Goal: Communication & Community: Participate in discussion

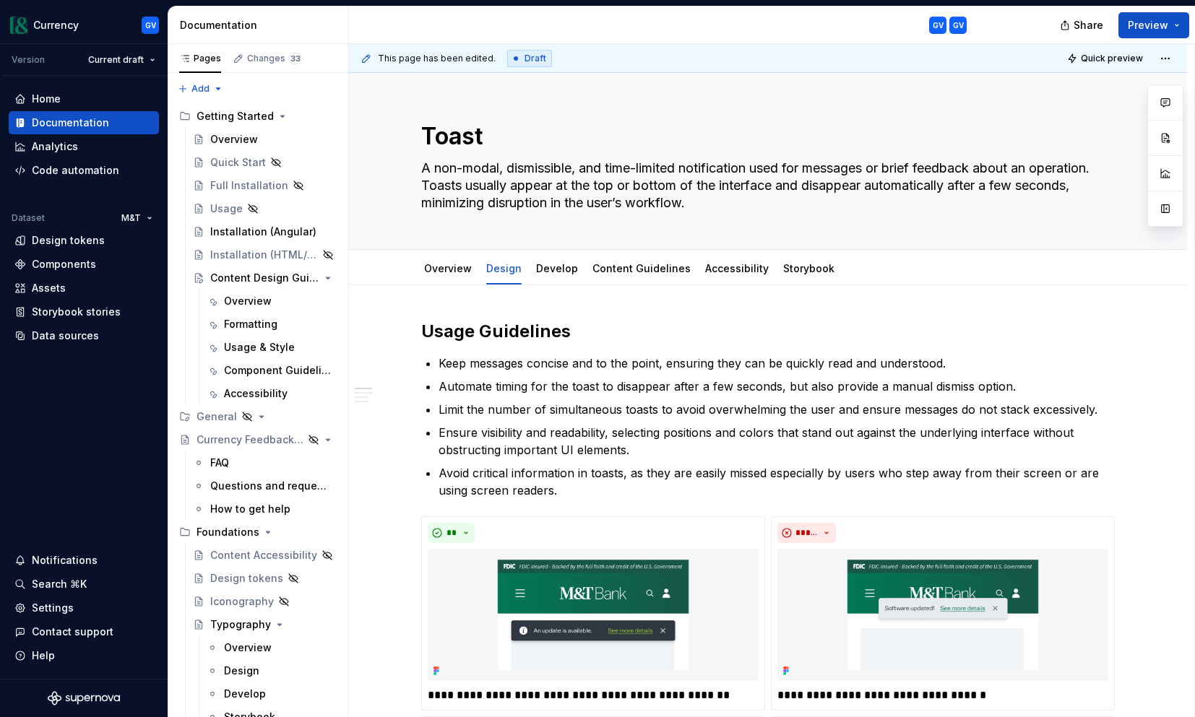
type textarea "*"
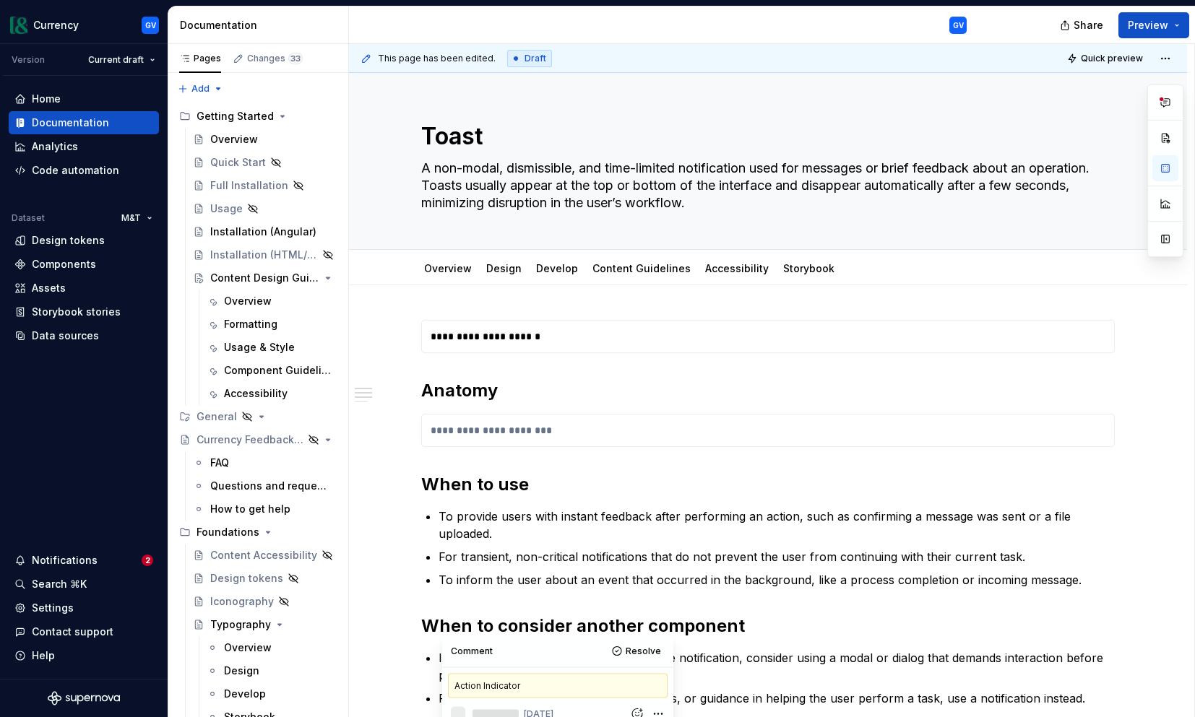
type textarea "*"
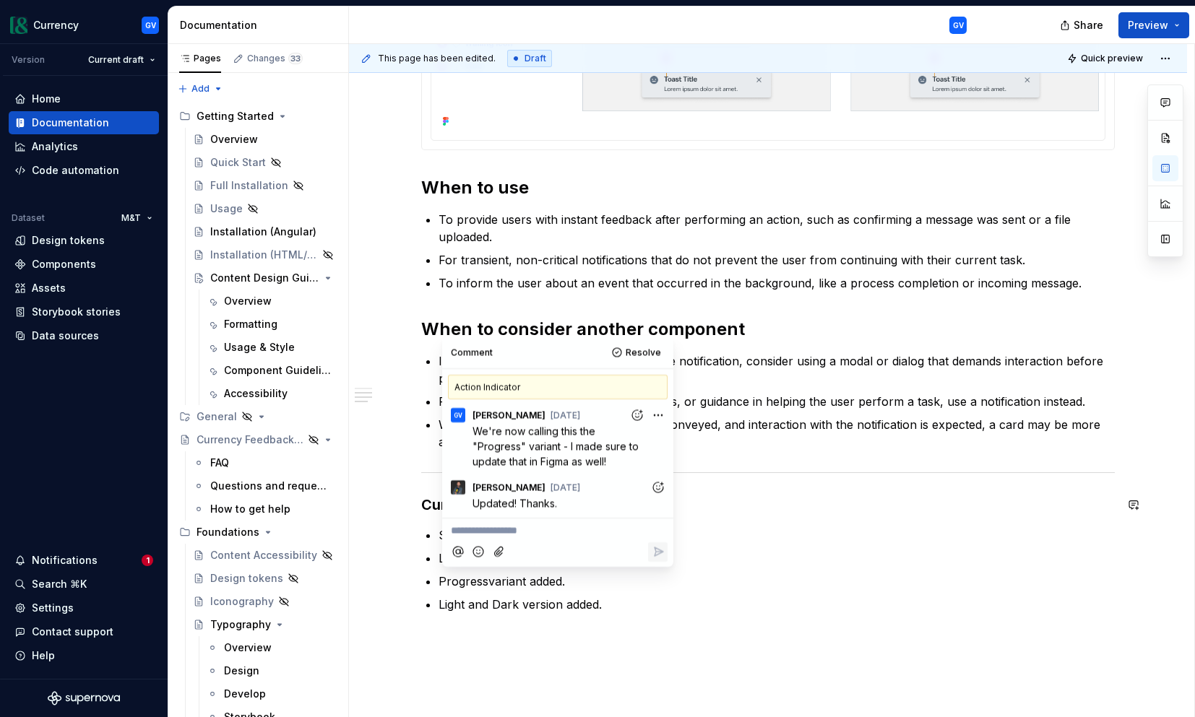
scroll to position [658, 0]
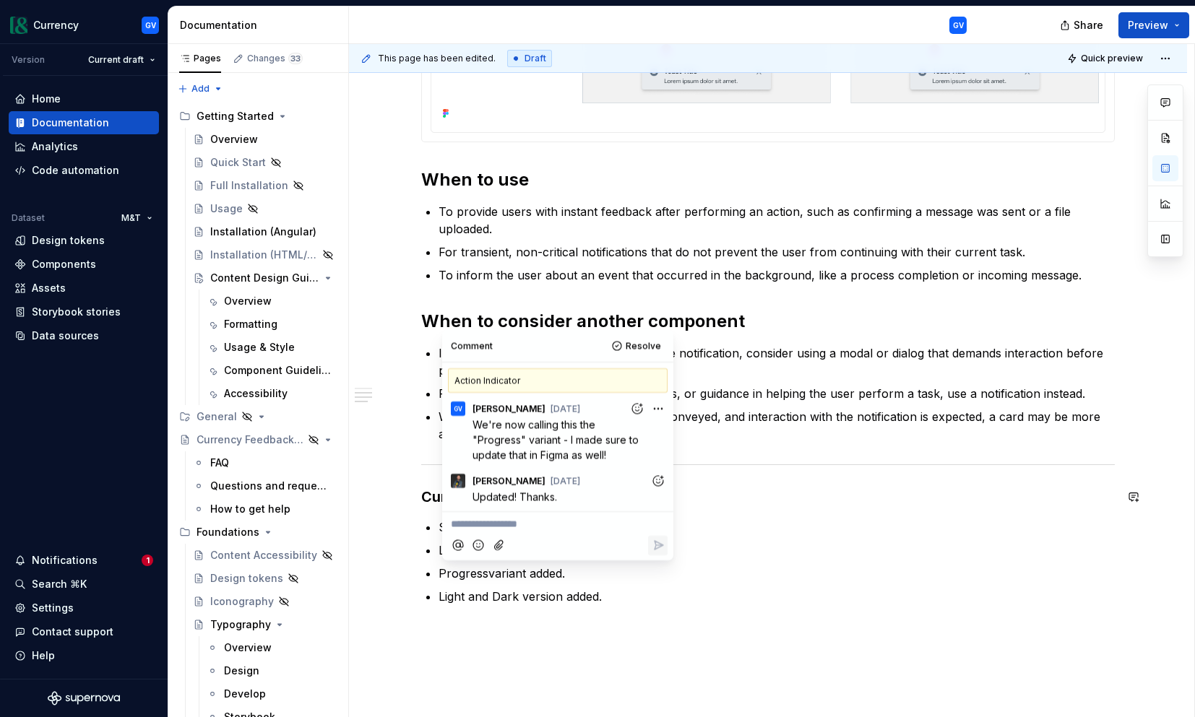
click at [660, 483] on icon "Add reaction" at bounding box center [658, 481] width 14 height 14
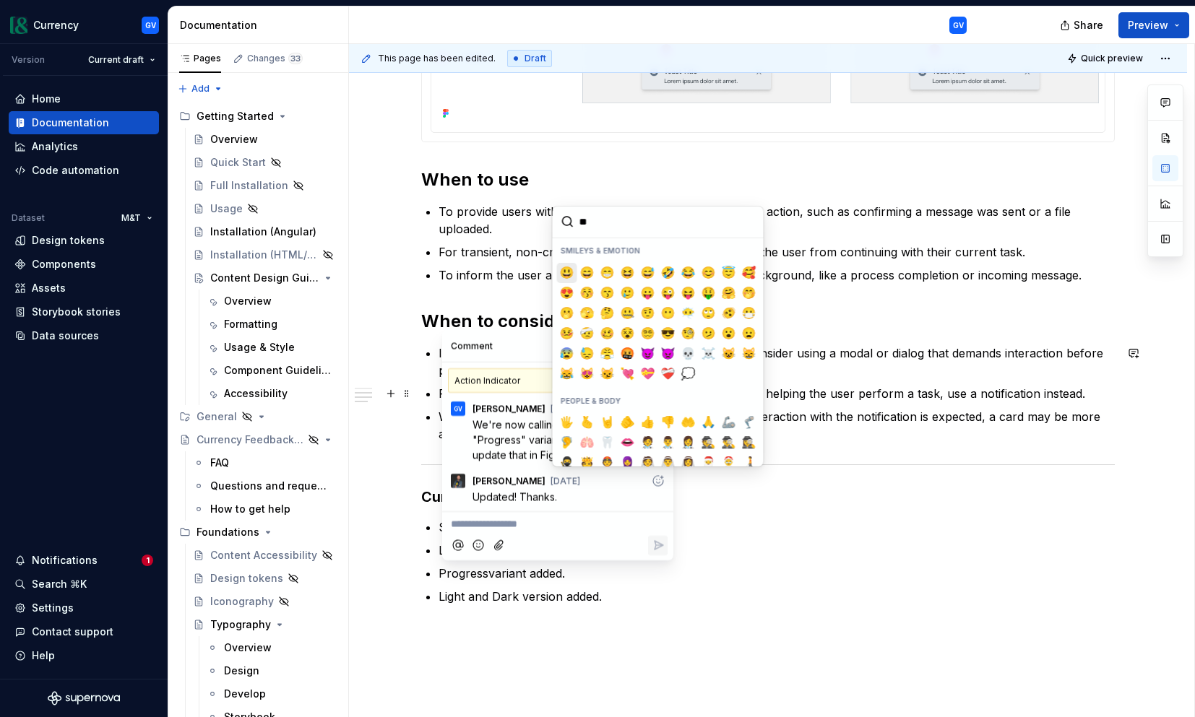
type input "***"
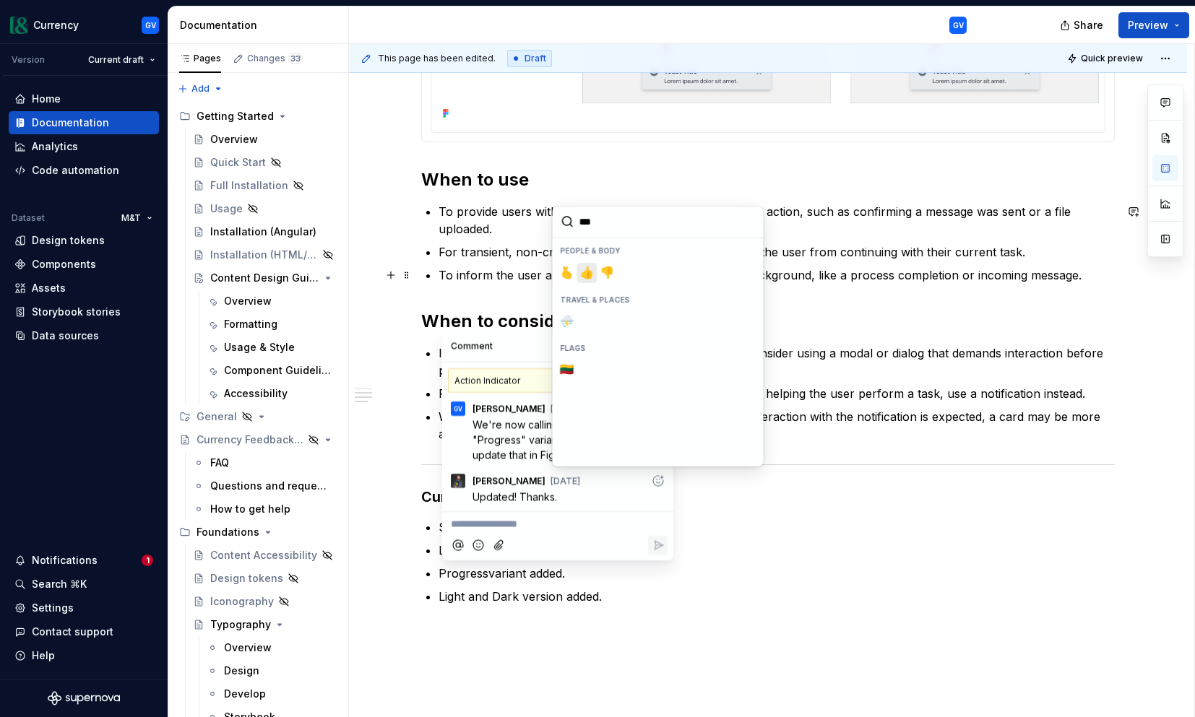
click at [590, 272] on span "👍️" at bounding box center [588, 273] width 12 height 14
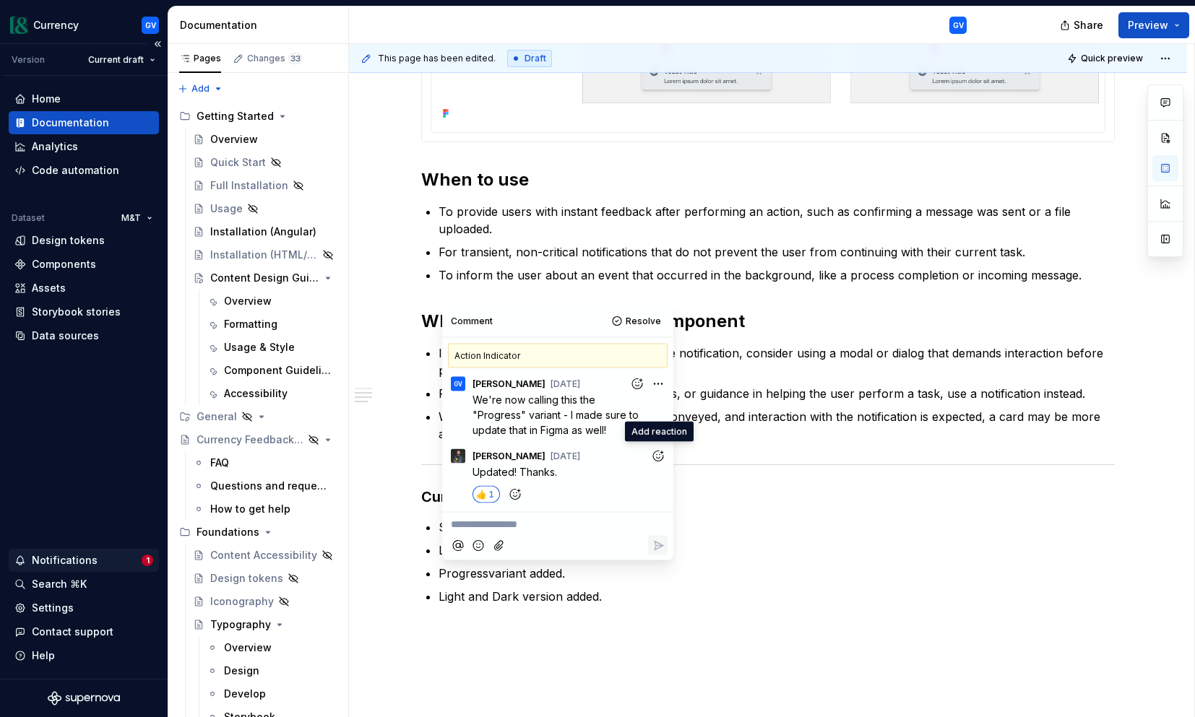
click at [82, 562] on div "Notifications" at bounding box center [65, 560] width 66 height 14
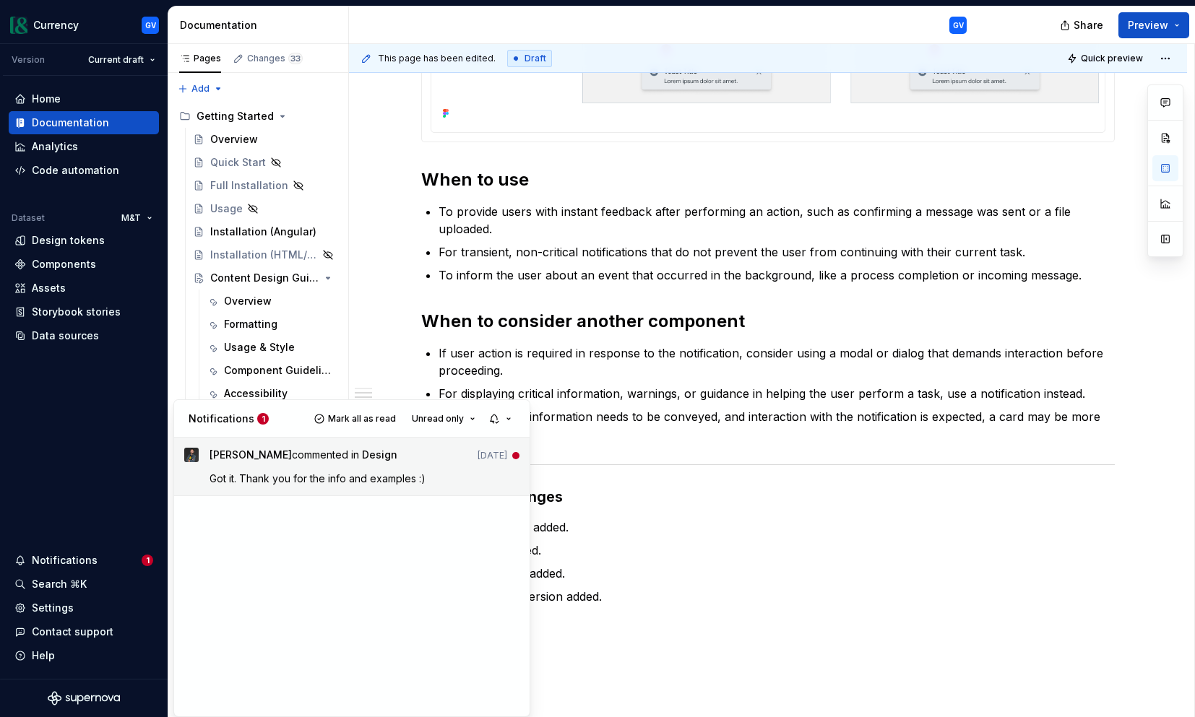
click at [392, 449] on div "Patrick commented in Design 3d ago" at bounding box center [365, 458] width 311 height 20
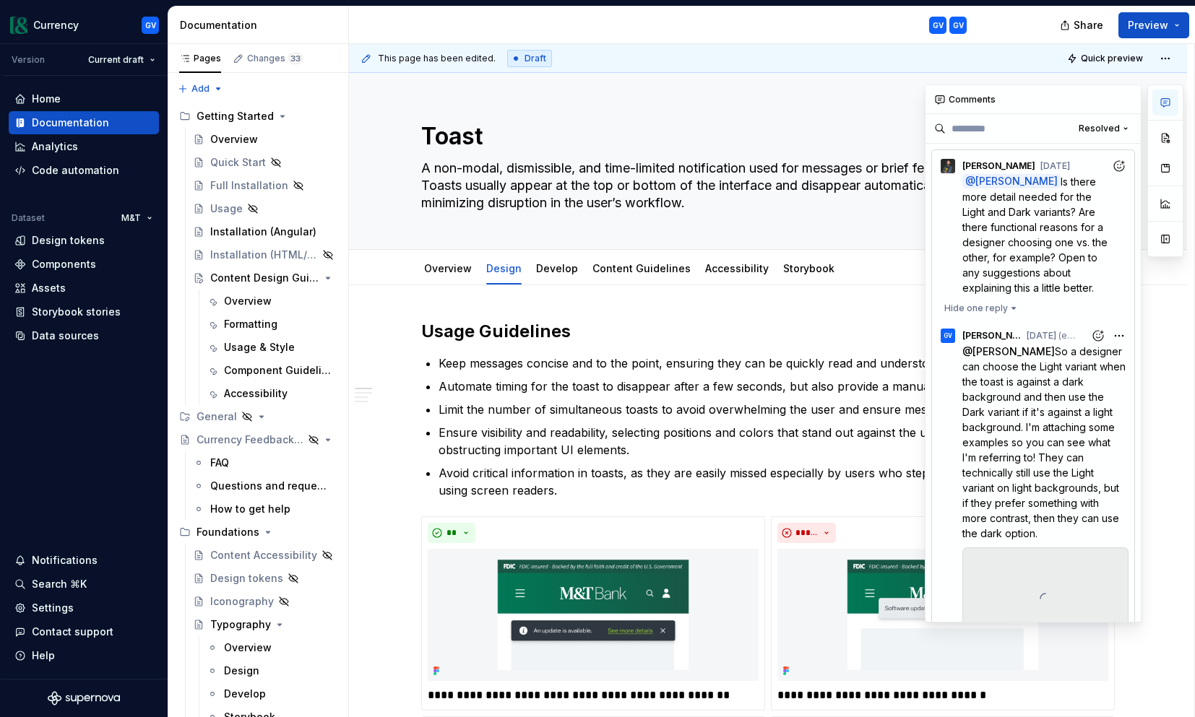
click at [1162, 103] on icon "button" at bounding box center [1166, 103] width 12 height 12
type textarea "*"
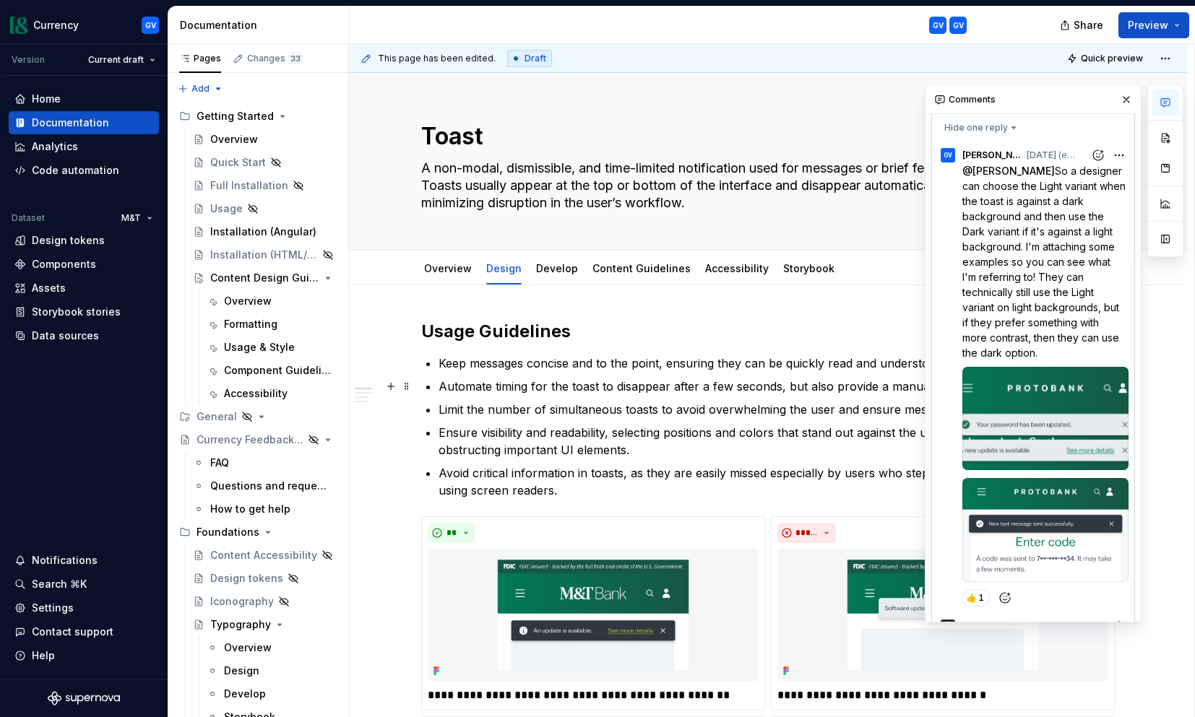
scroll to position [306, 0]
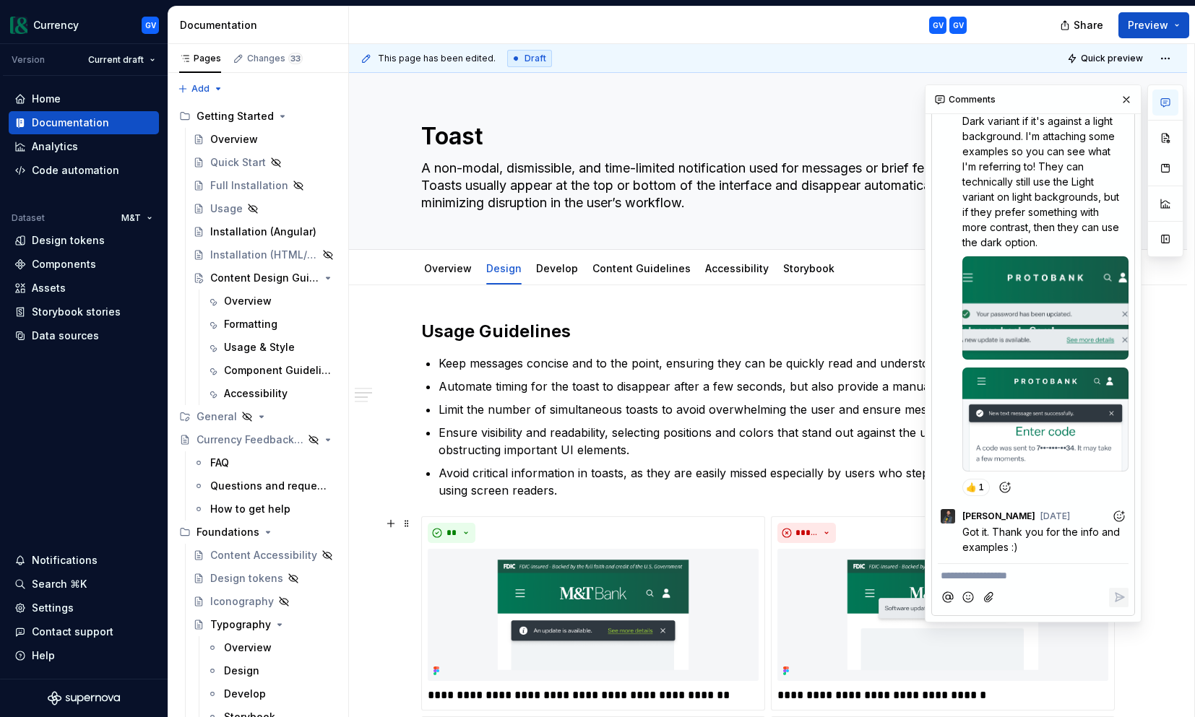
click at [1121, 515] on icon "Add reaction" at bounding box center [1119, 516] width 14 height 14
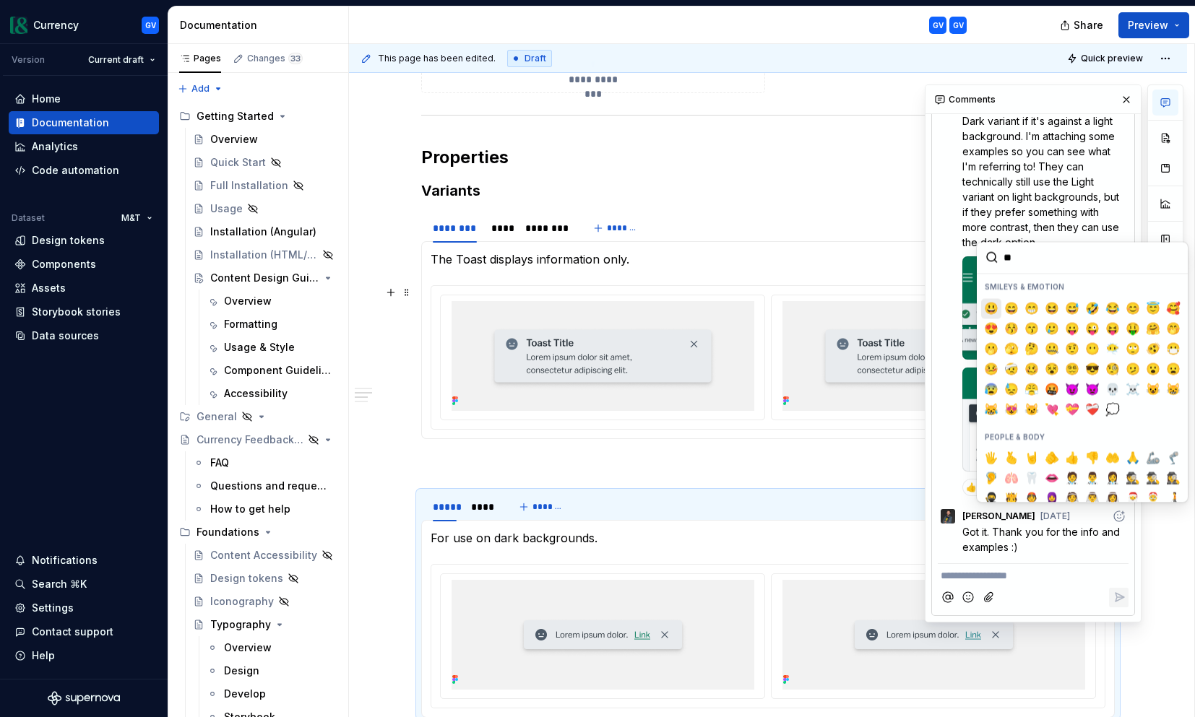
type input "***"
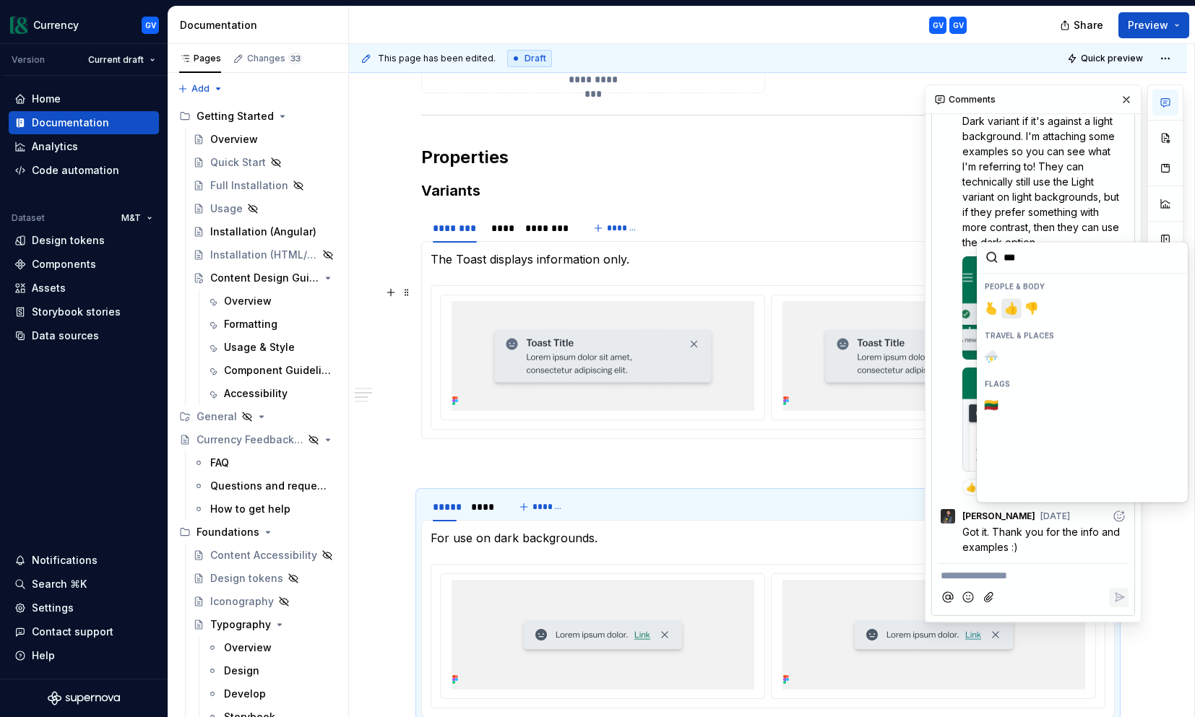
click at [1012, 312] on span "👍️" at bounding box center [1012, 308] width 12 height 14
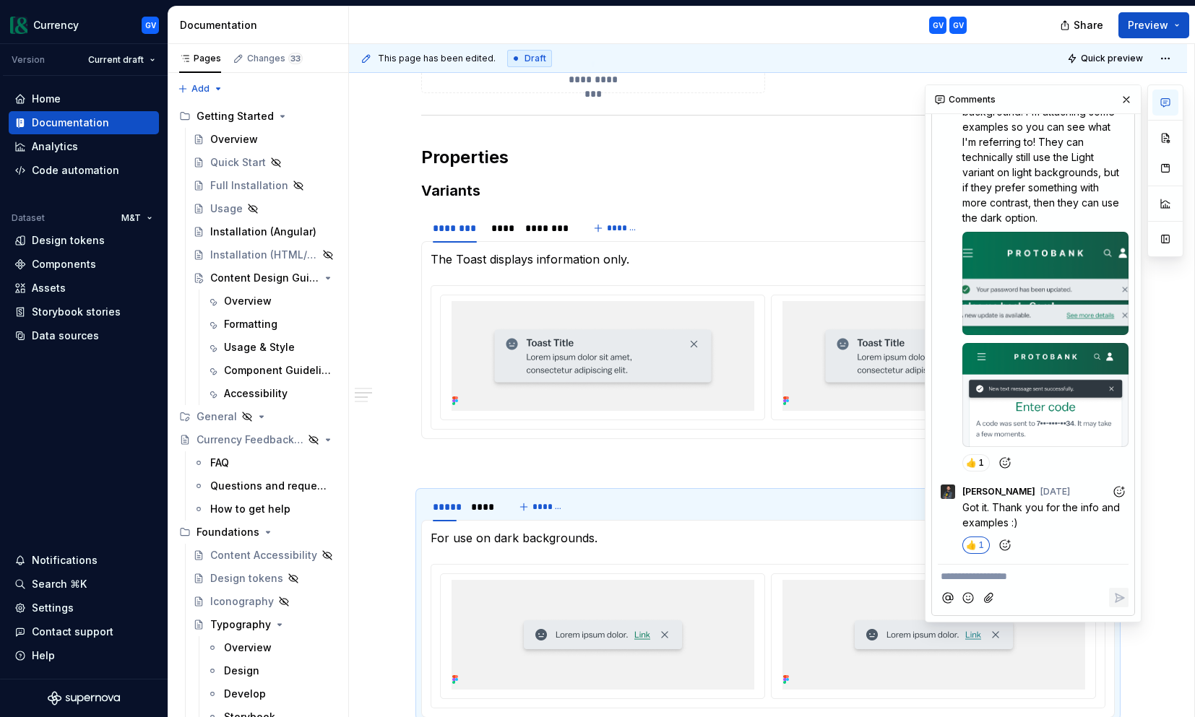
scroll to position [331, 0]
click at [1122, 100] on button "button" at bounding box center [1126, 100] width 20 height 20
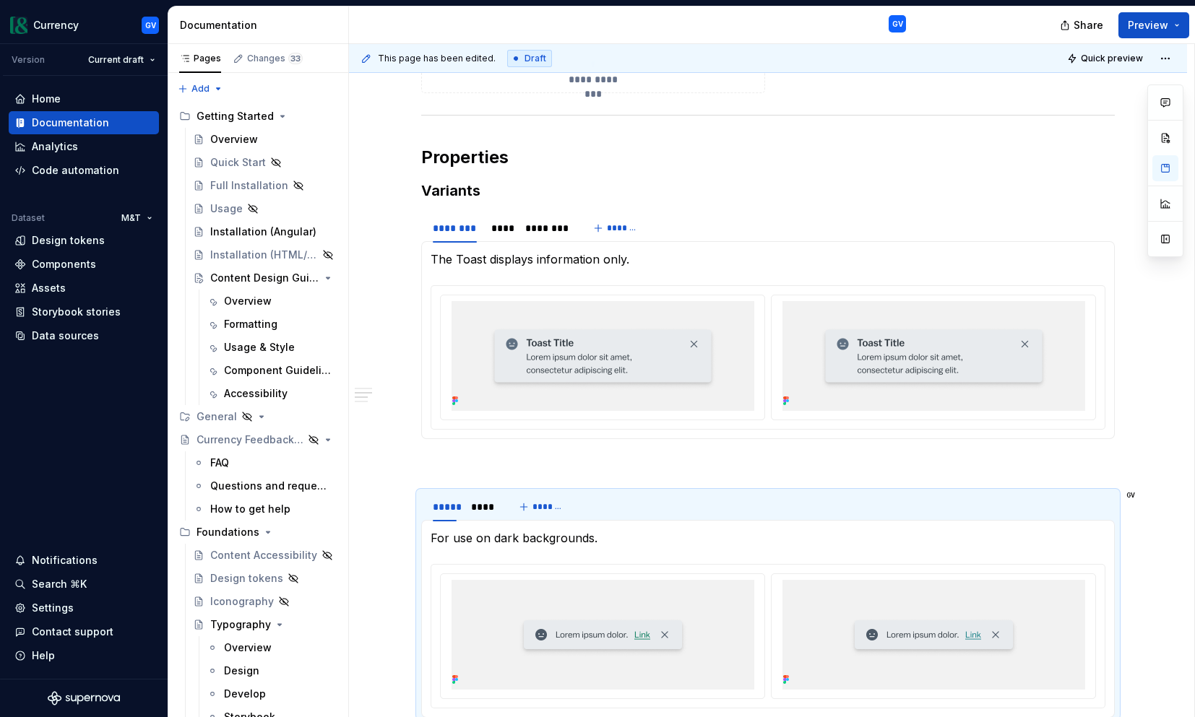
type textarea "*"
